Goal: Information Seeking & Learning: Learn about a topic

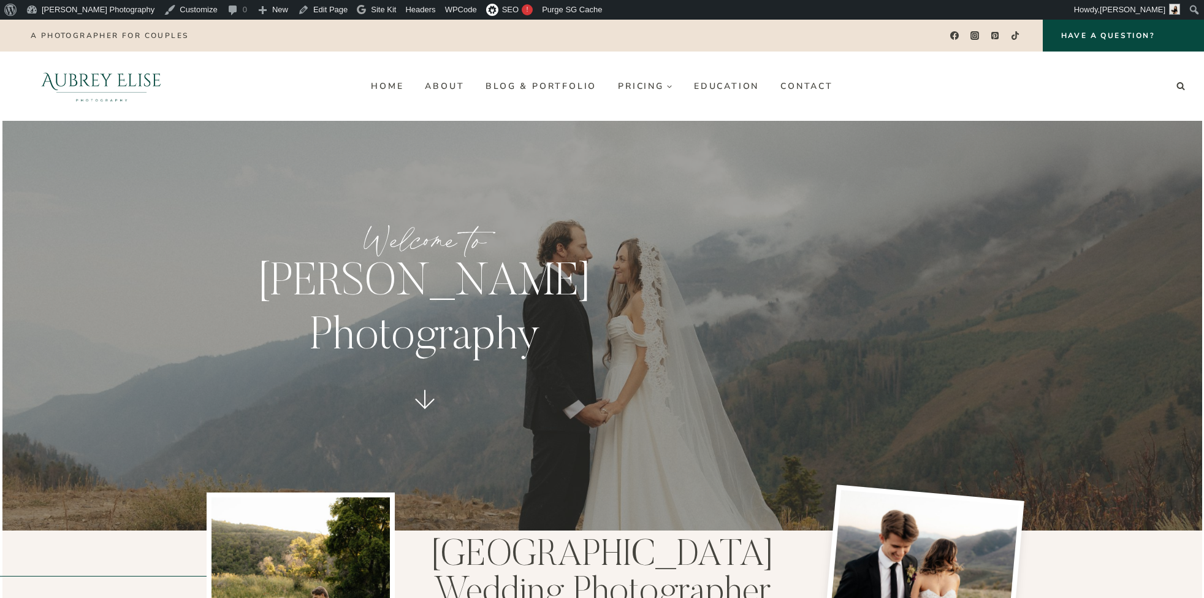
click at [386, 86] on link "Home" at bounding box center [387, 86] width 54 height 20
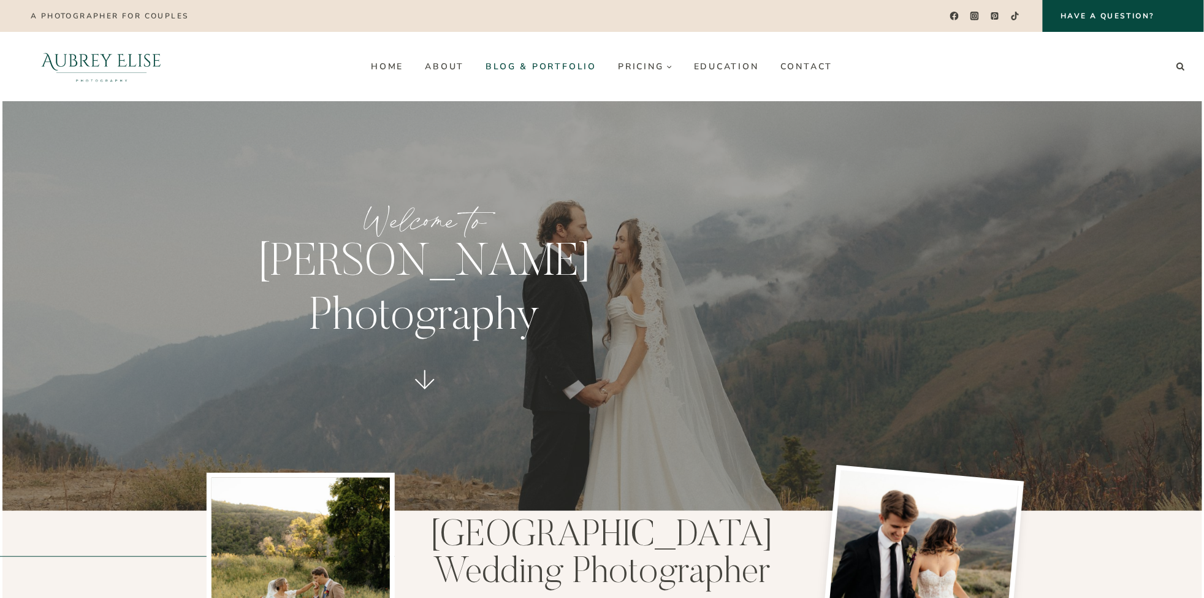
click at [554, 68] on link "Blog & Portfolio" at bounding box center [541, 66] width 132 height 20
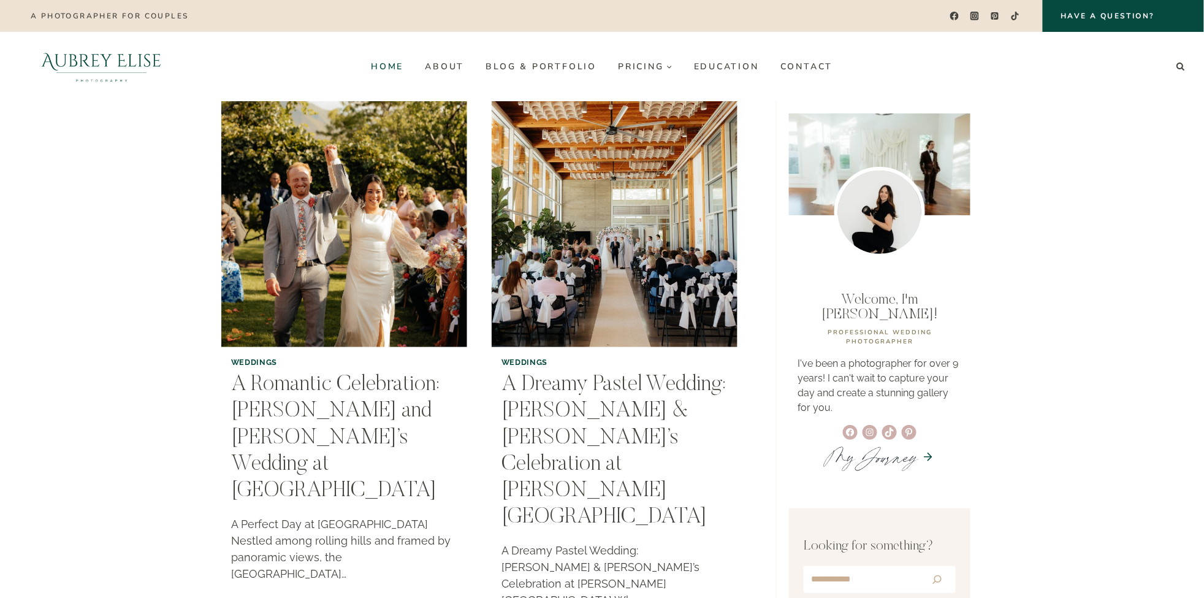
click at [384, 61] on link "Home" at bounding box center [387, 66] width 54 height 20
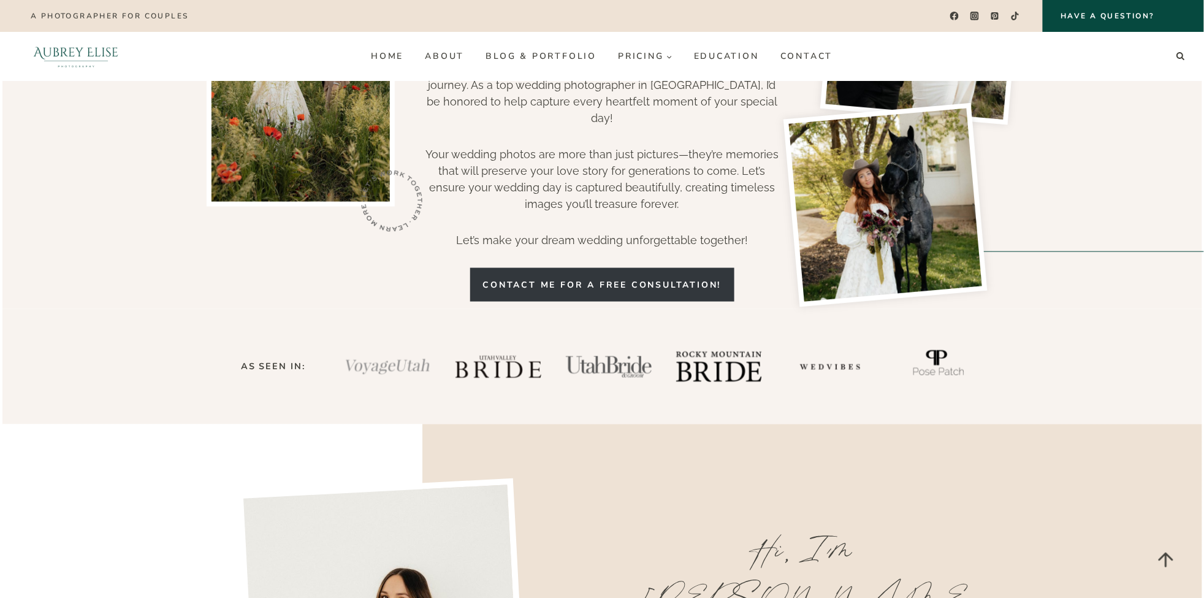
scroll to position [390, 0]
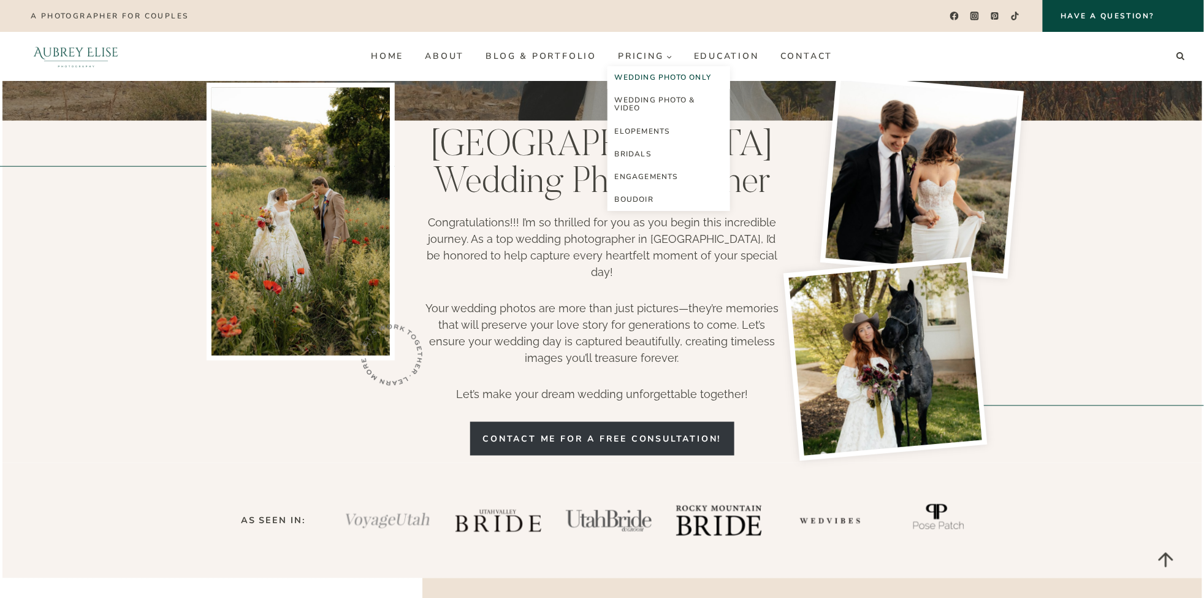
click at [657, 77] on link "Wedding Photo Only" at bounding box center [668, 77] width 123 height 23
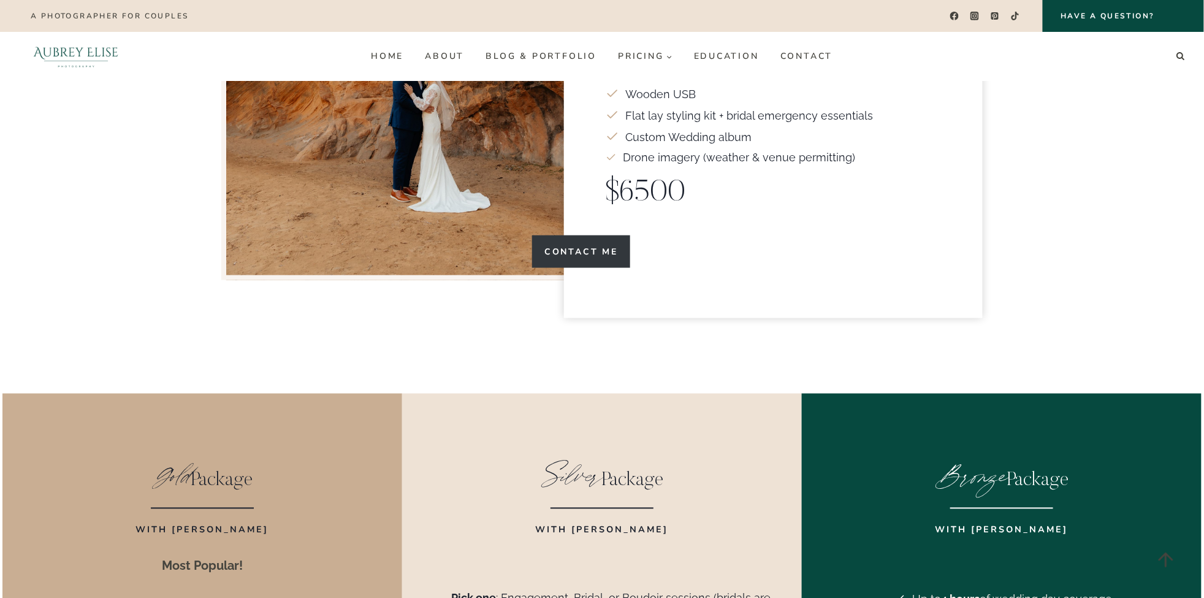
scroll to position [2229, 0]
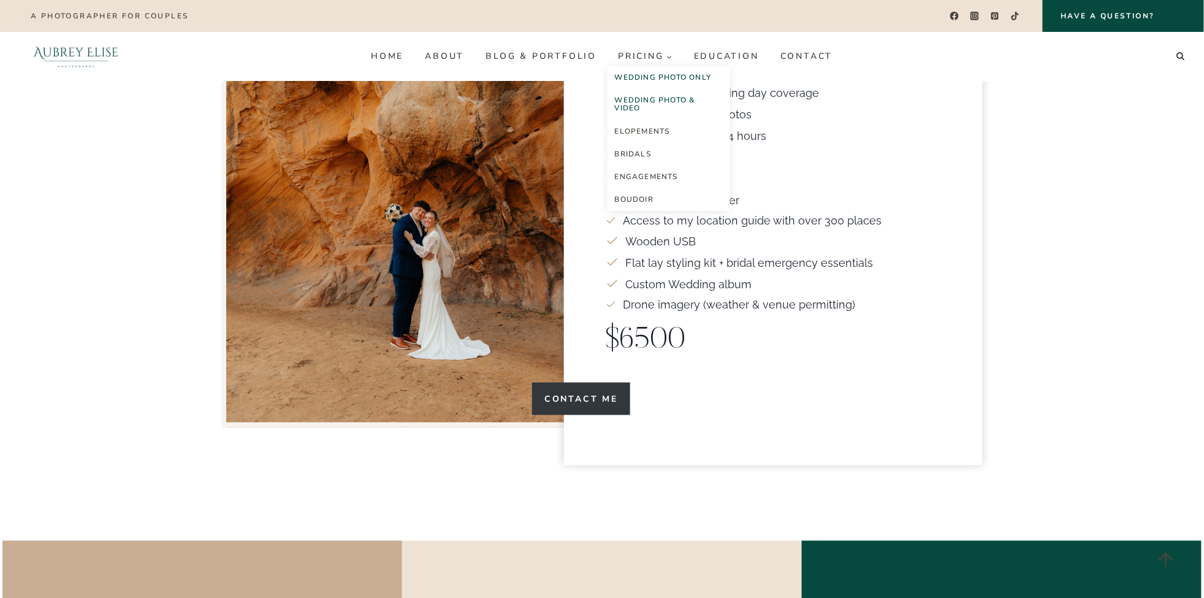
click at [654, 97] on link "Wedding Photo & Video" at bounding box center [668, 104] width 123 height 31
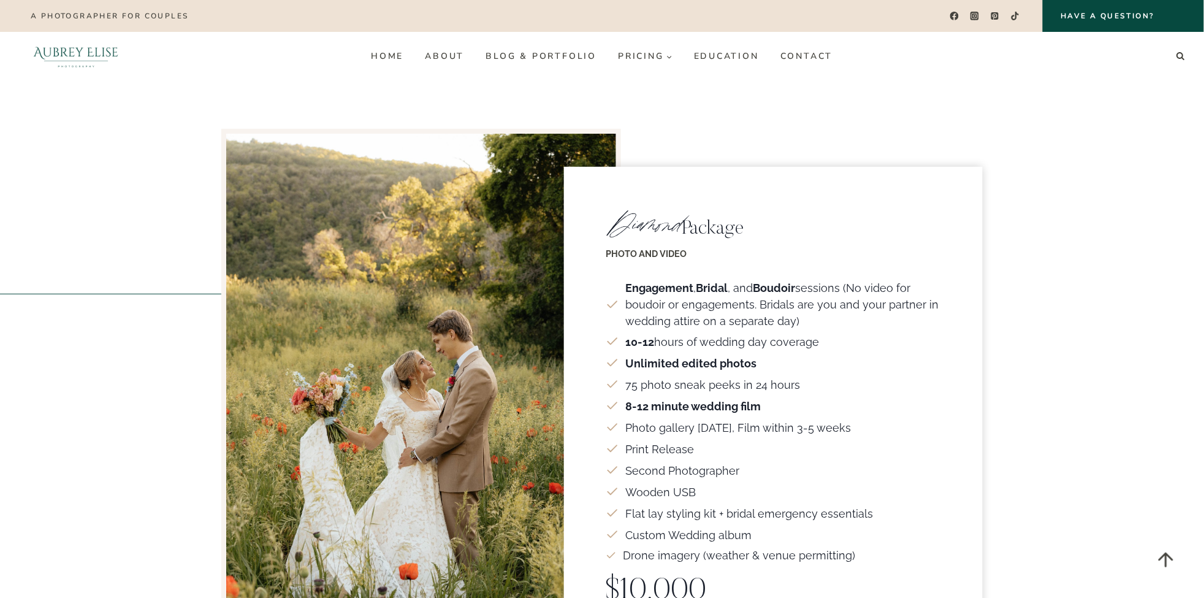
scroll to position [1839, 0]
